Goal: Task Accomplishment & Management: Use online tool/utility

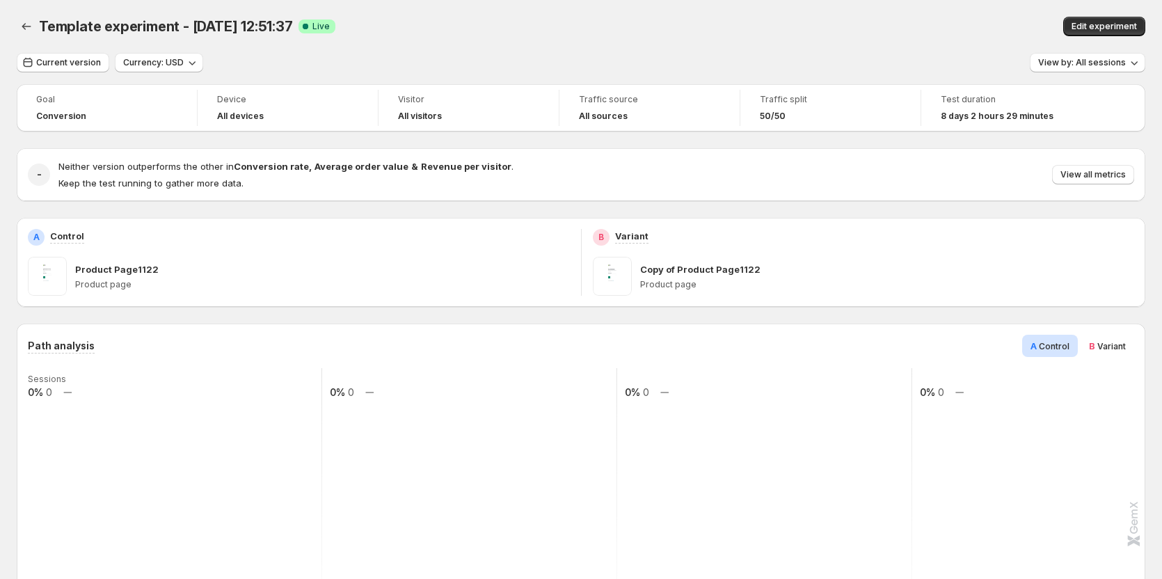
scroll to position [70, 0]
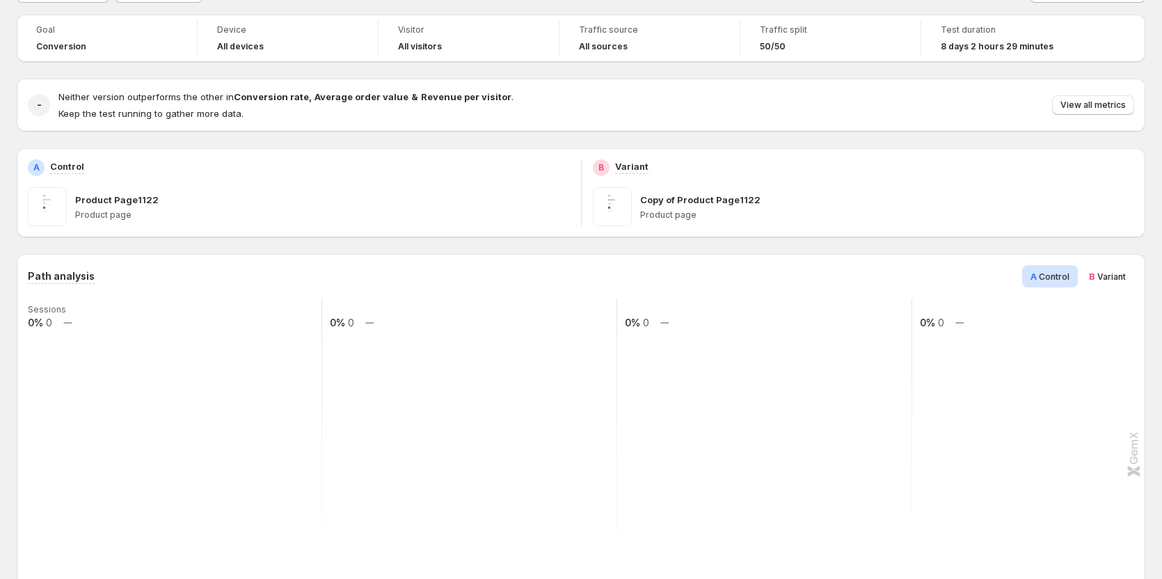
click at [1107, 281] on span "Variant" at bounding box center [1111, 276] width 29 height 10
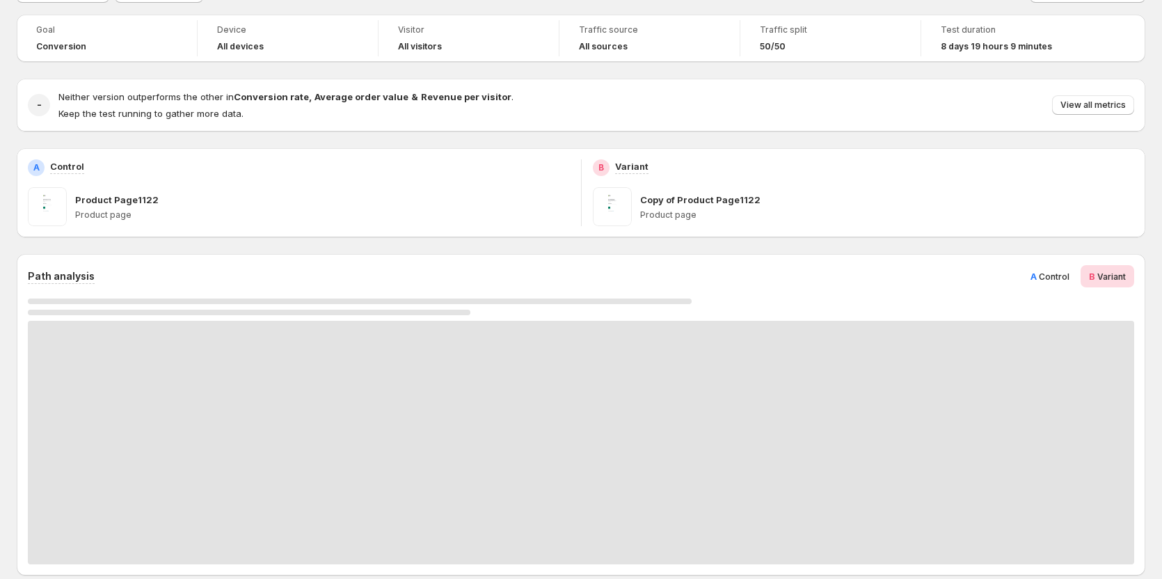
scroll to position [0, 0]
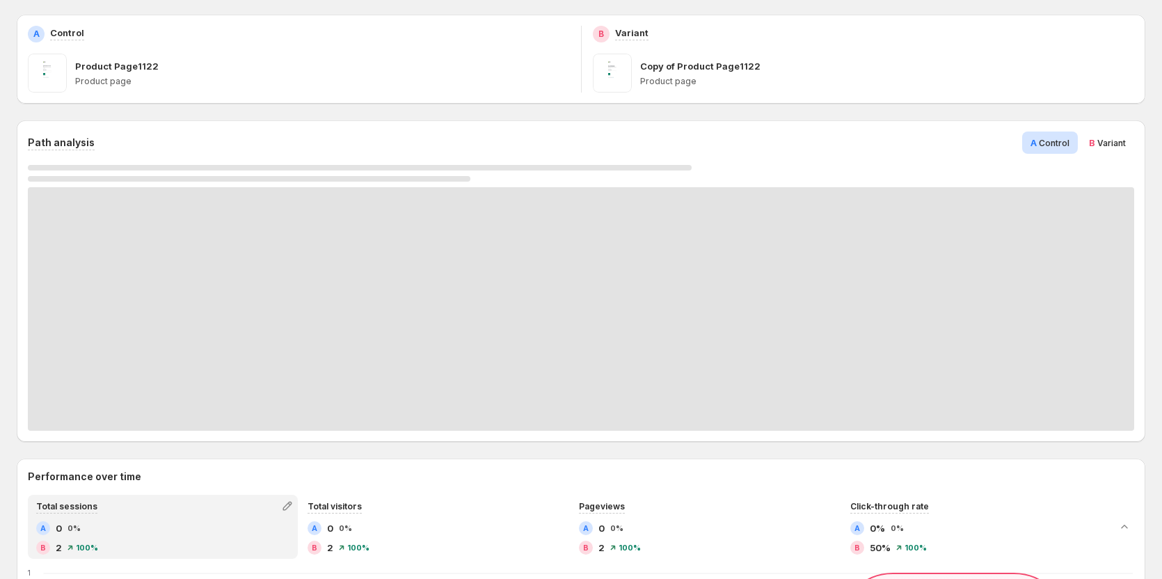
scroll to position [209, 0]
